Goal: Information Seeking & Learning: Learn about a topic

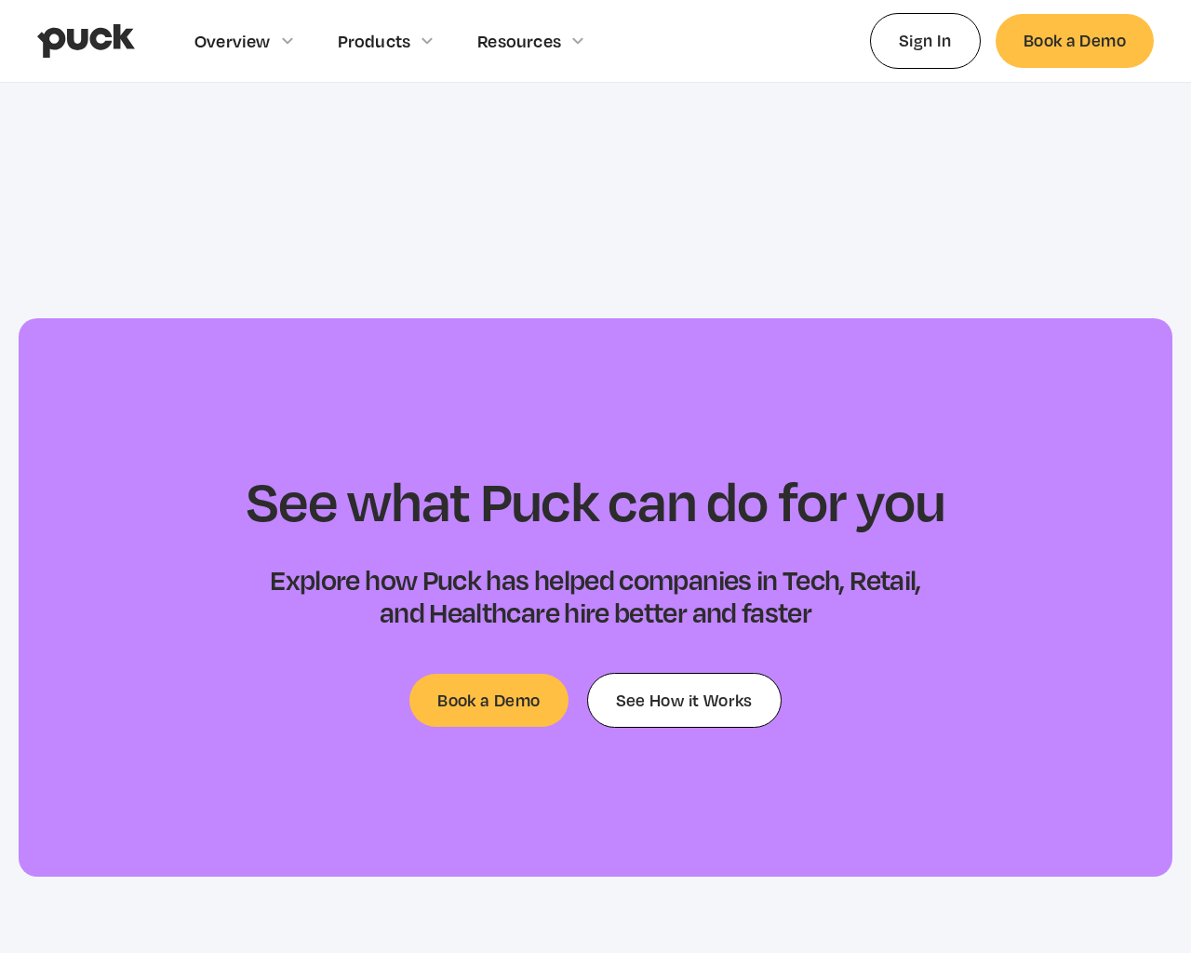
scroll to position [6024, 0]
type input "[EMAIL_ADDRESS]"
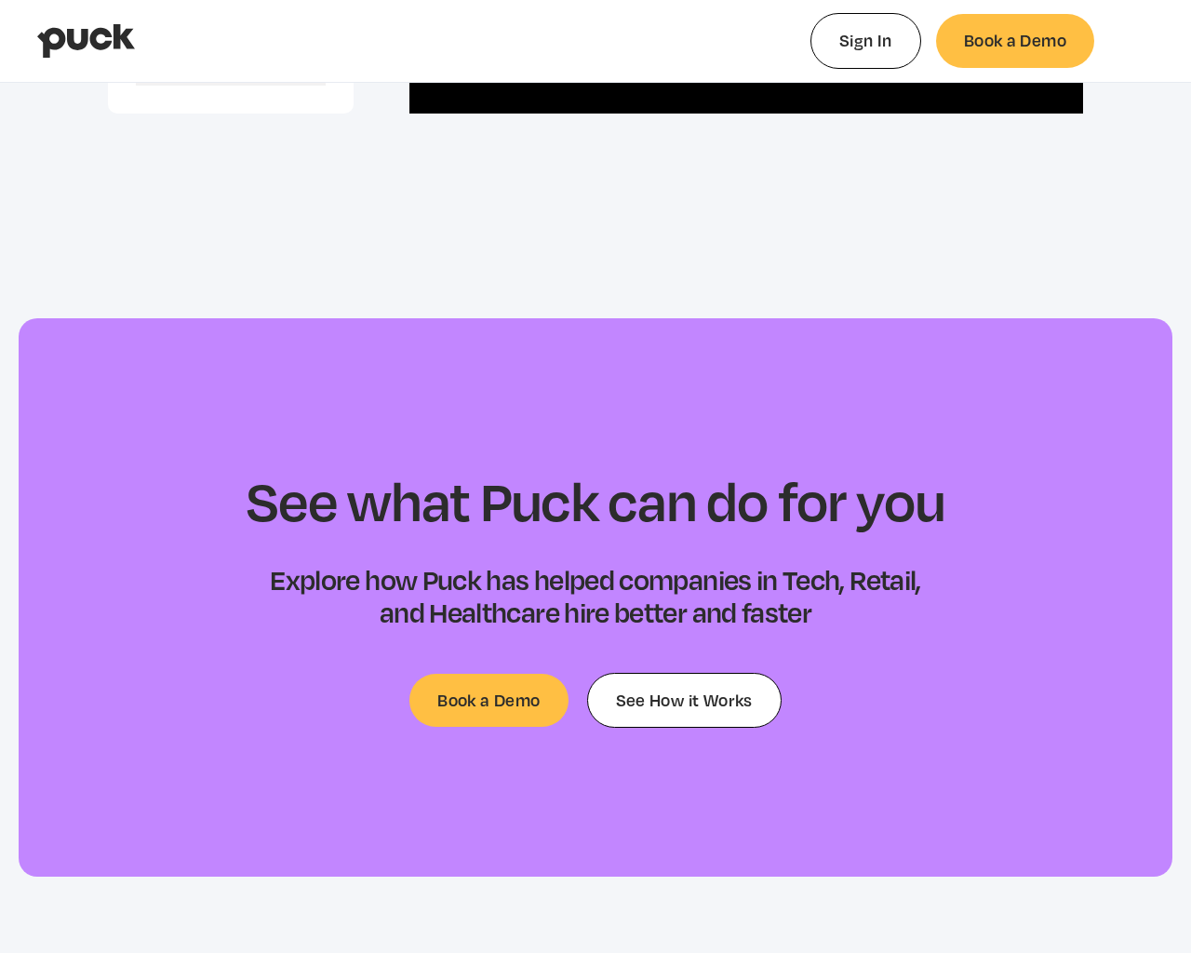
type input "0.0916464262295081"
type input "0.254467941176471"
type input "0.354265888888889"
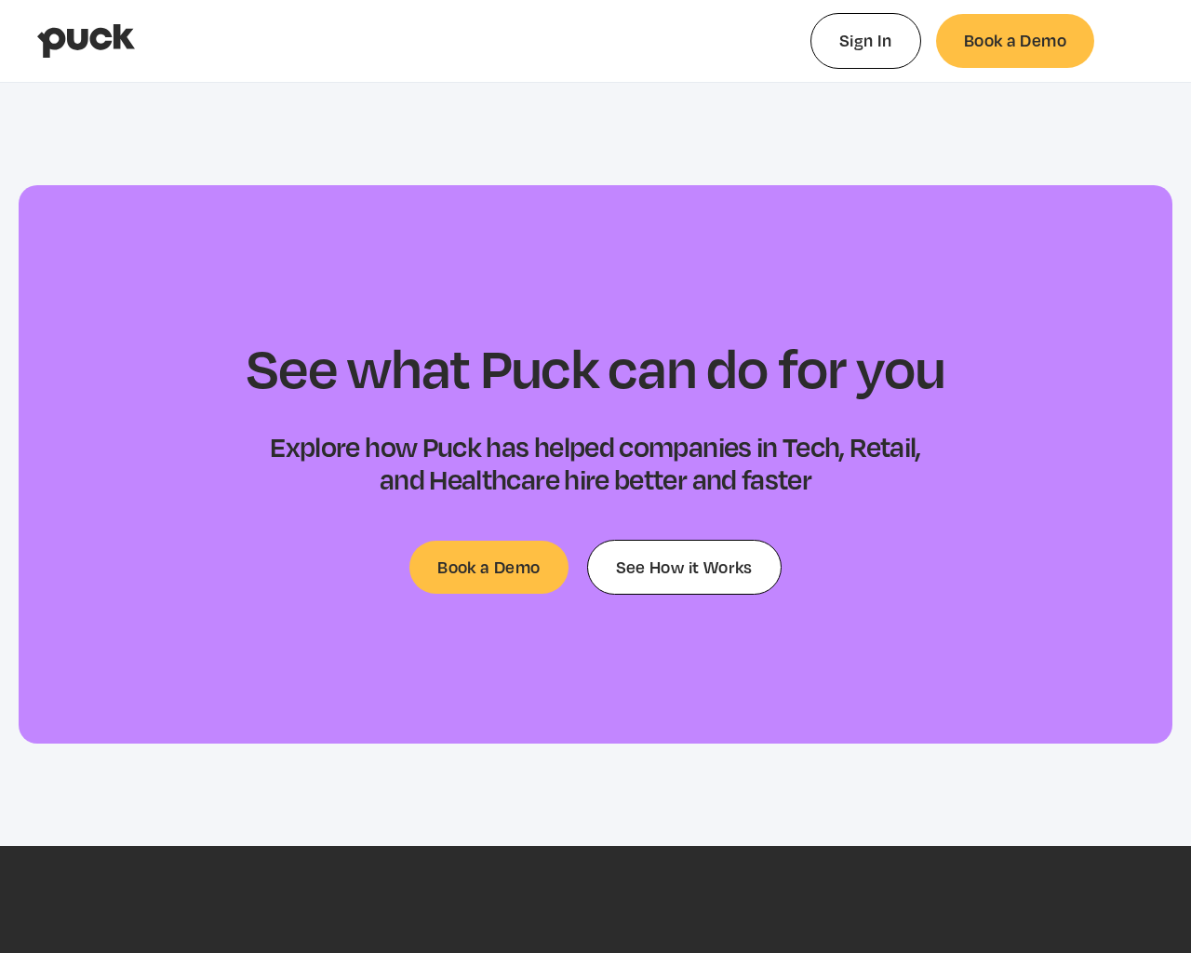
type input "0.0885343166666666"
type input "0.278906483870968"
type input "0.0818359054054055"
type input "0.10673015"
type input "0.112747729166667"
